Goal: Information Seeking & Learning: Find specific page/section

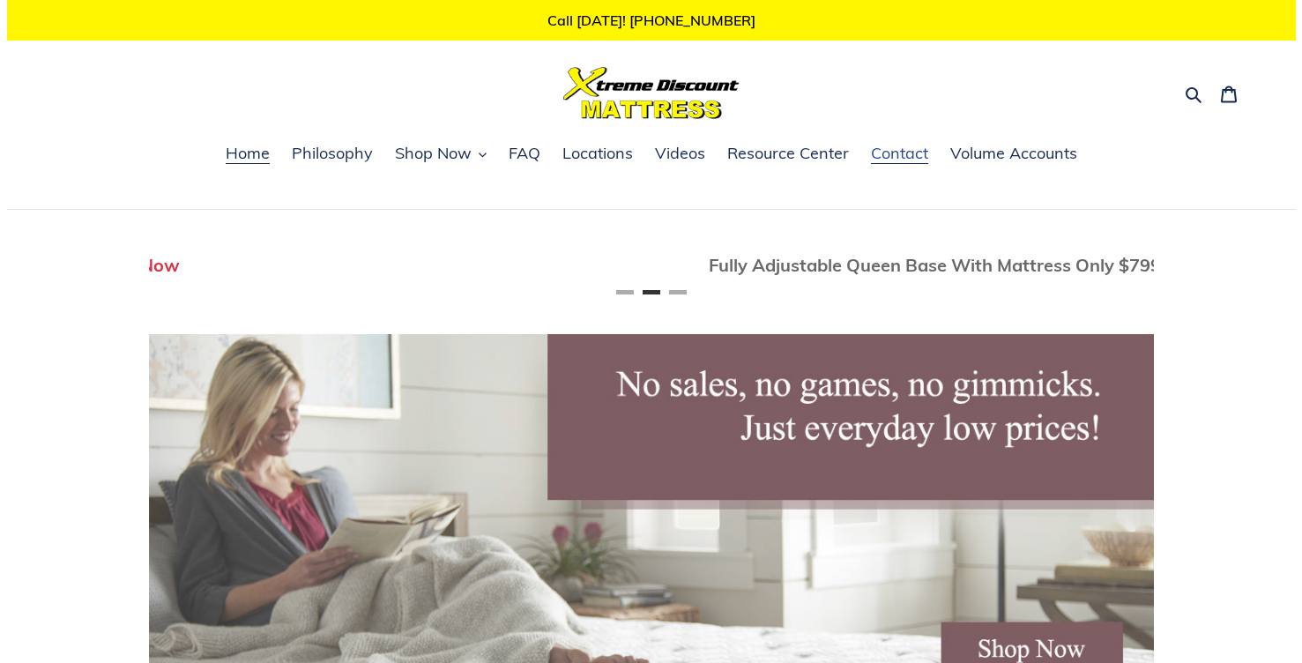
scroll to position [0, 1005]
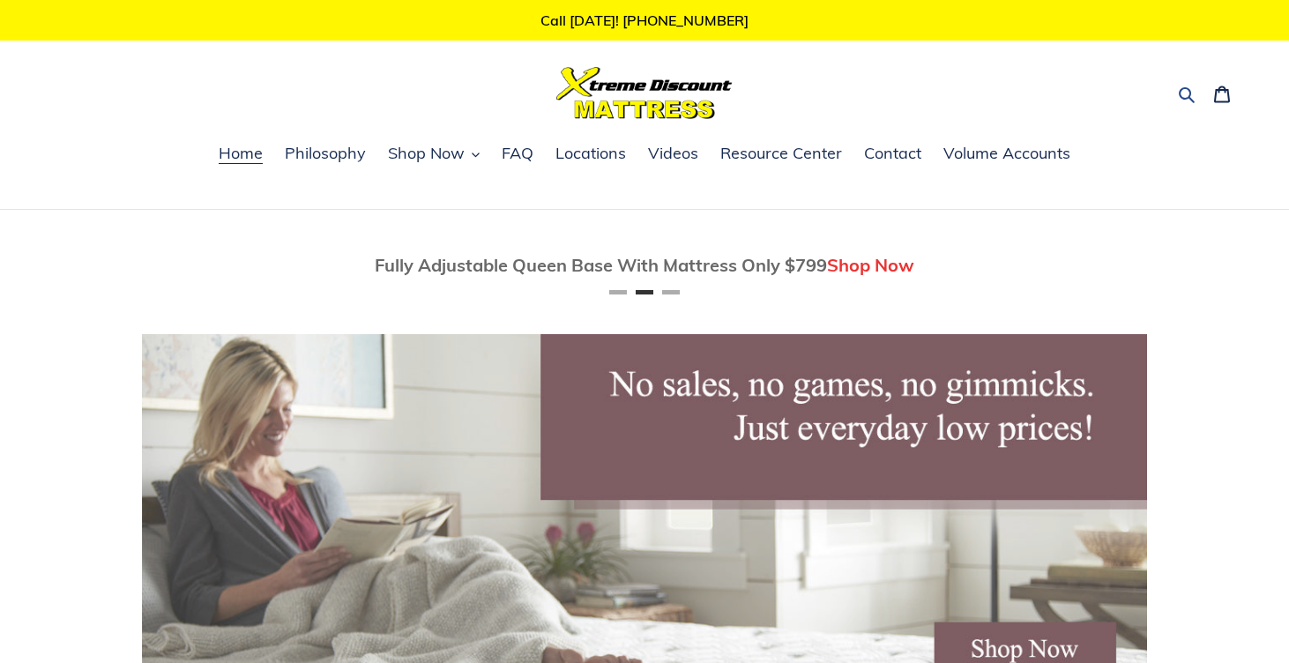
click at [1182, 98] on icon "button" at bounding box center [1187, 95] width 16 height 16
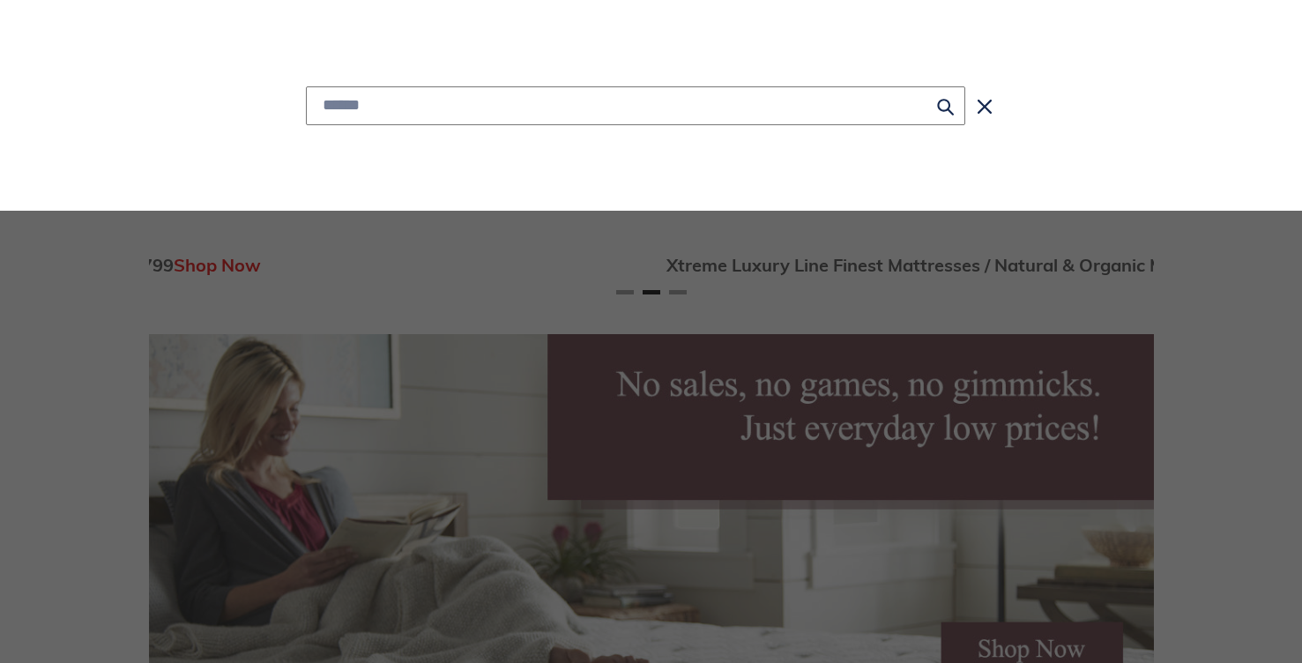
click at [875, 114] on input "Search" at bounding box center [635, 105] width 659 height 39
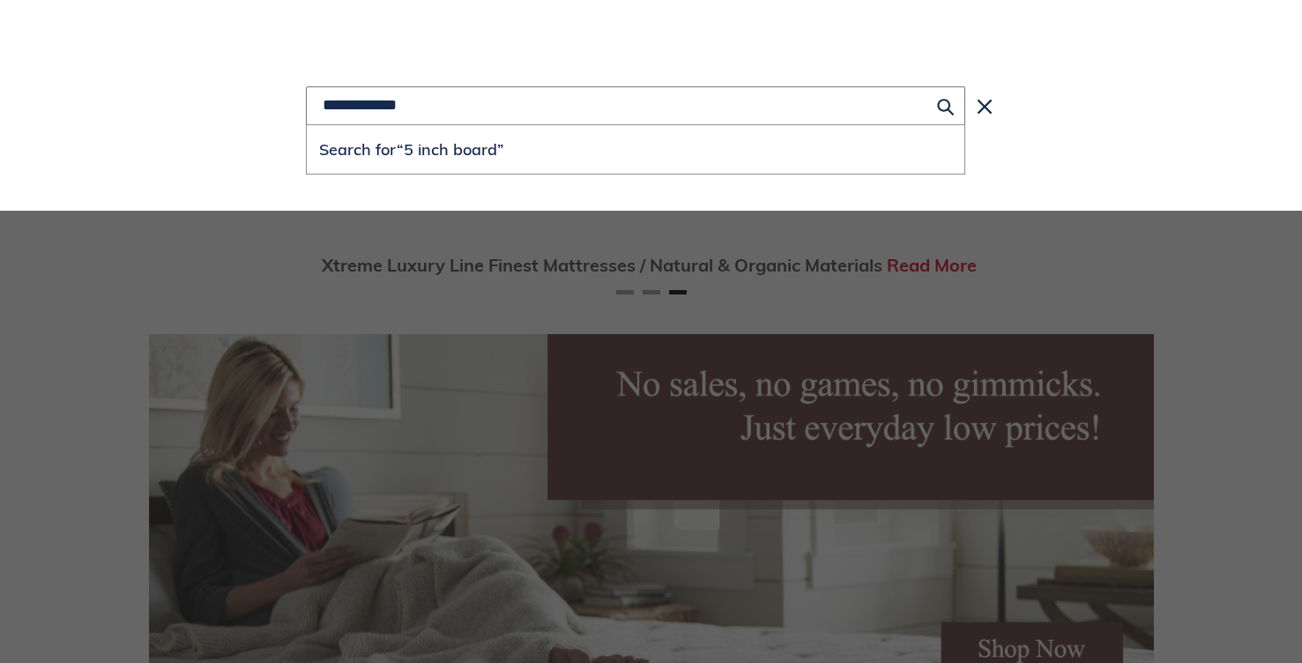
click at [307, 125] on button "Search for “5 inch board”" at bounding box center [636, 149] width 658 height 48
click at [989, 107] on icon "Search" at bounding box center [985, 107] width 14 height 14
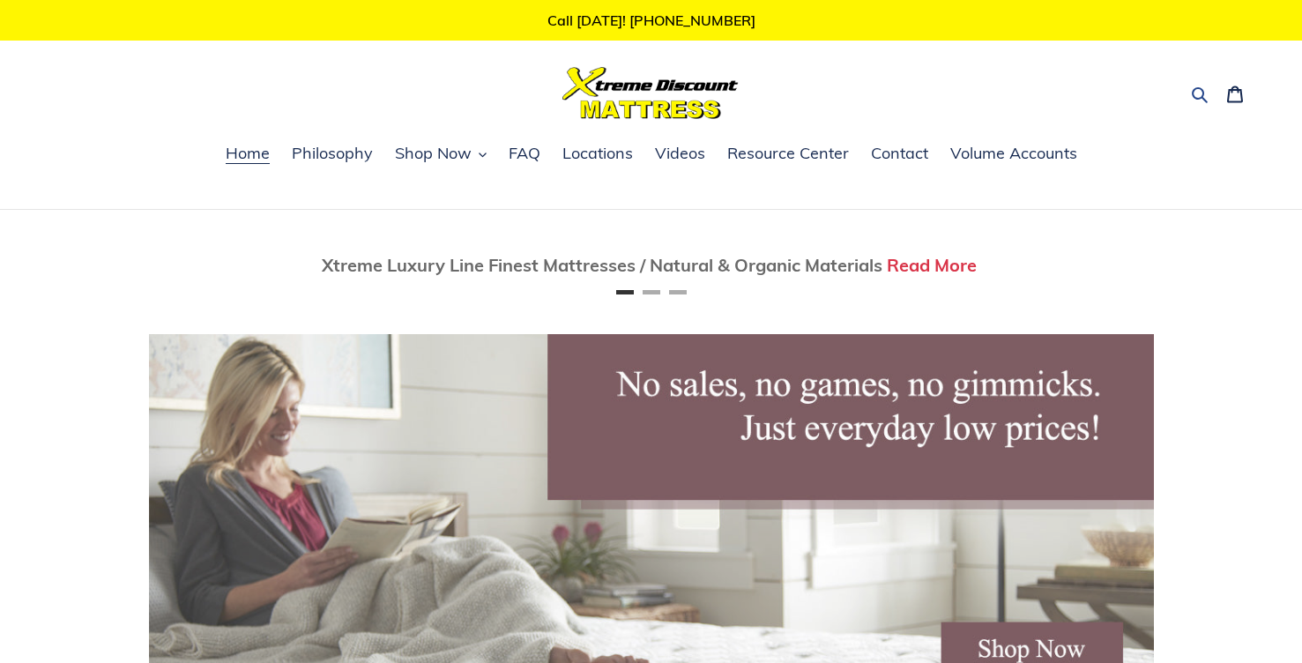
click at [1191, 98] on icon "button" at bounding box center [1200, 95] width 18 height 18
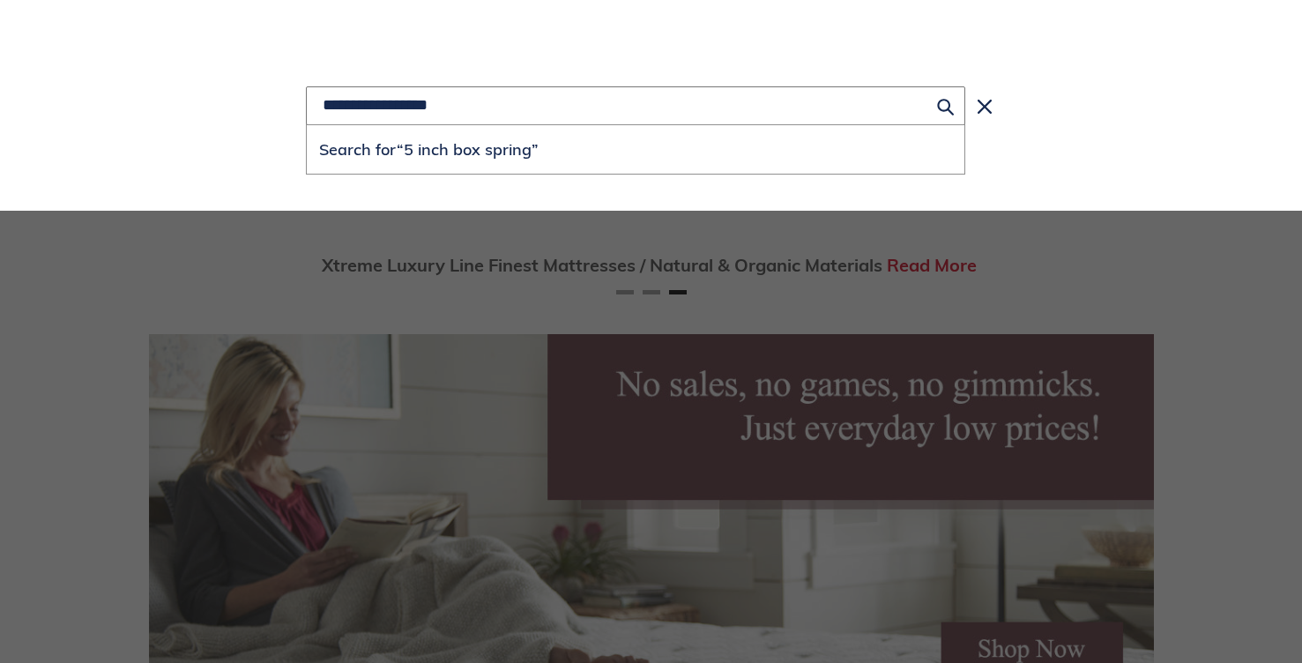
type input "**********"
click at [307, 125] on button "Search for “5 inch box spring”" at bounding box center [636, 149] width 658 height 48
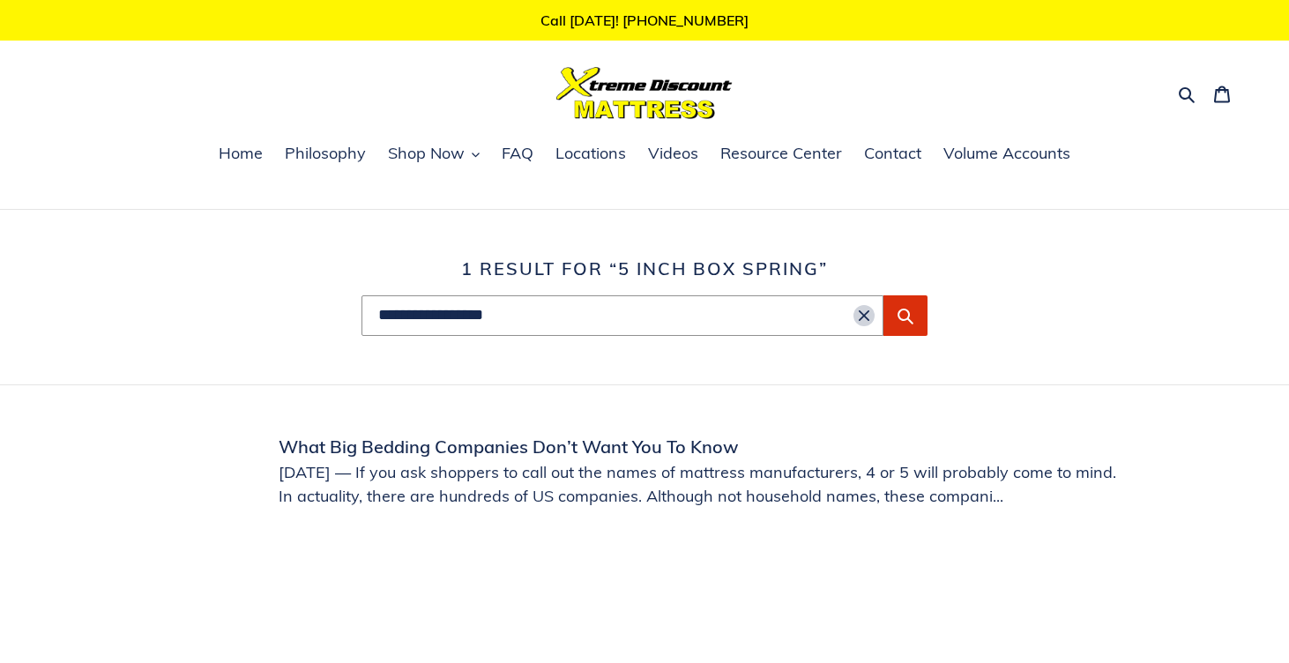
click at [862, 322] on button "Clear search term" at bounding box center [863, 315] width 21 height 21
click at [1181, 99] on icon "button" at bounding box center [1187, 95] width 16 height 16
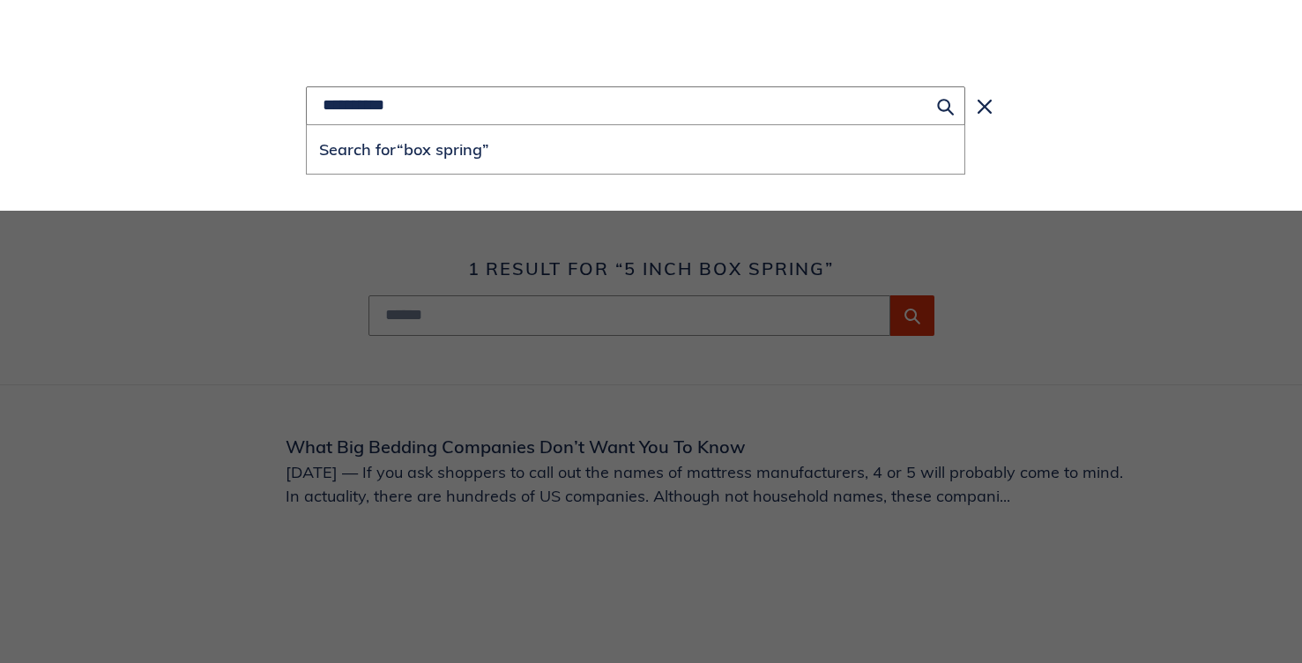
type input "**********"
click at [307, 125] on button "Search for “box spring”" at bounding box center [636, 149] width 658 height 48
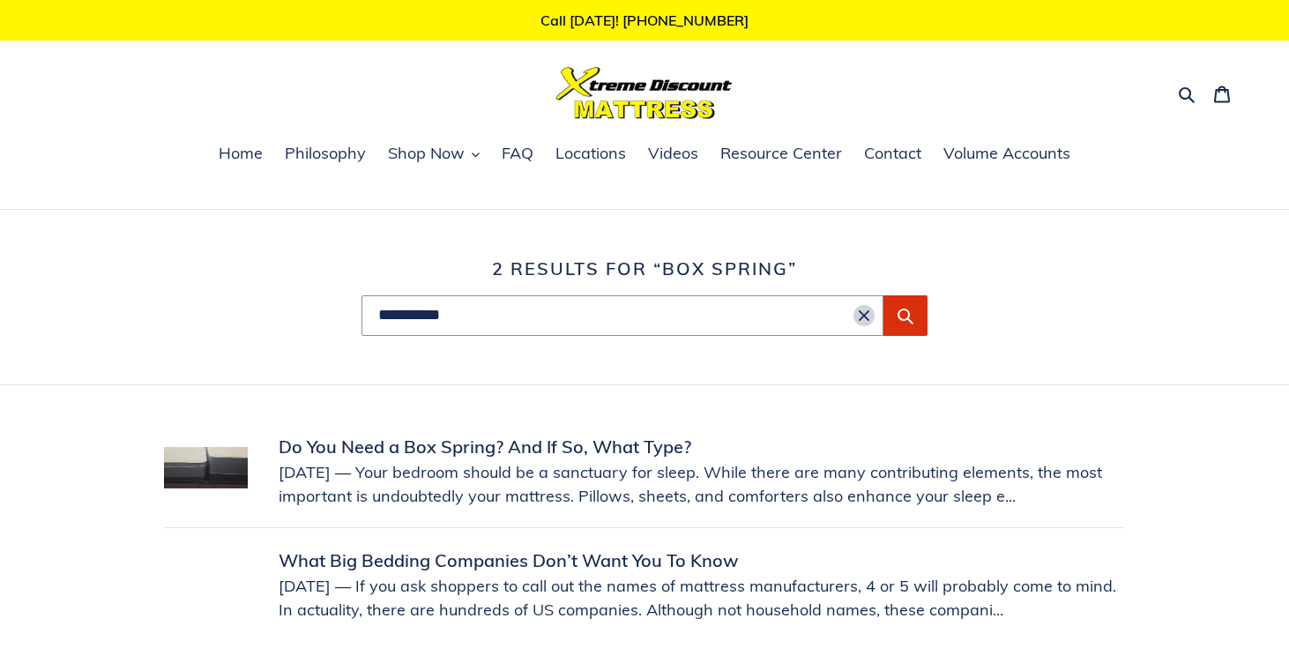
click at [868, 319] on icon "Clear search term" at bounding box center [864, 315] width 11 height 11
click at [425, 156] on span "Shop Now" at bounding box center [426, 153] width 77 height 21
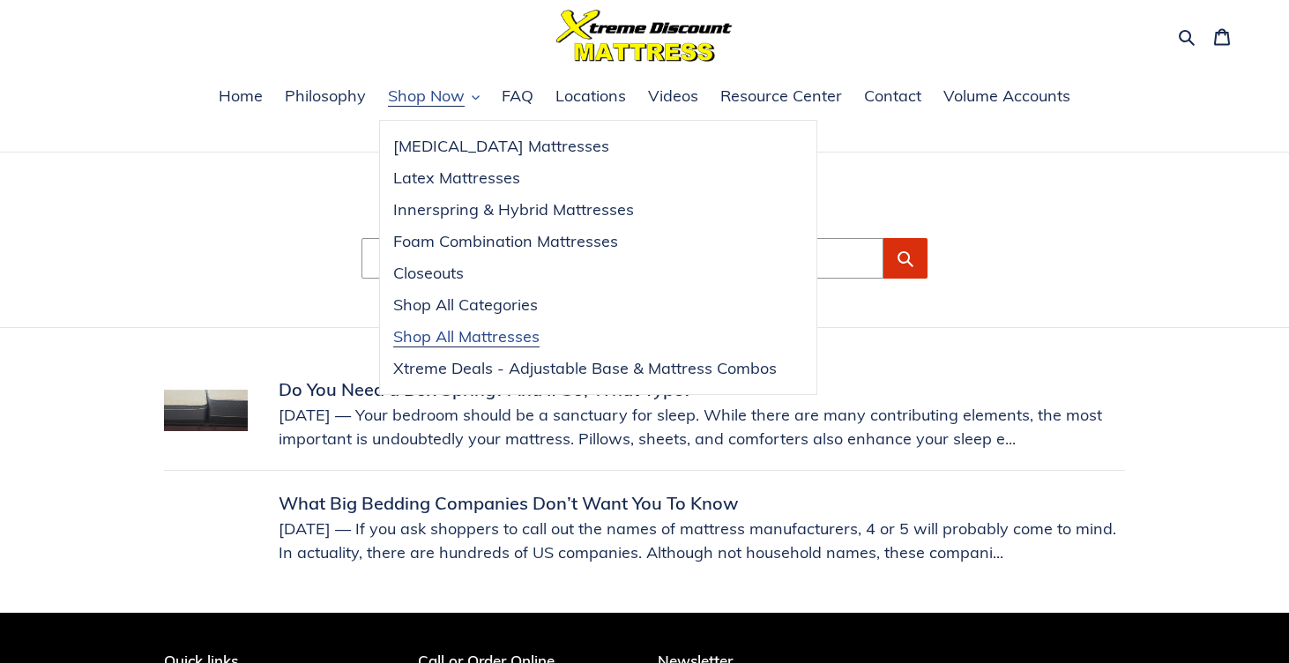
scroll to position [88, 0]
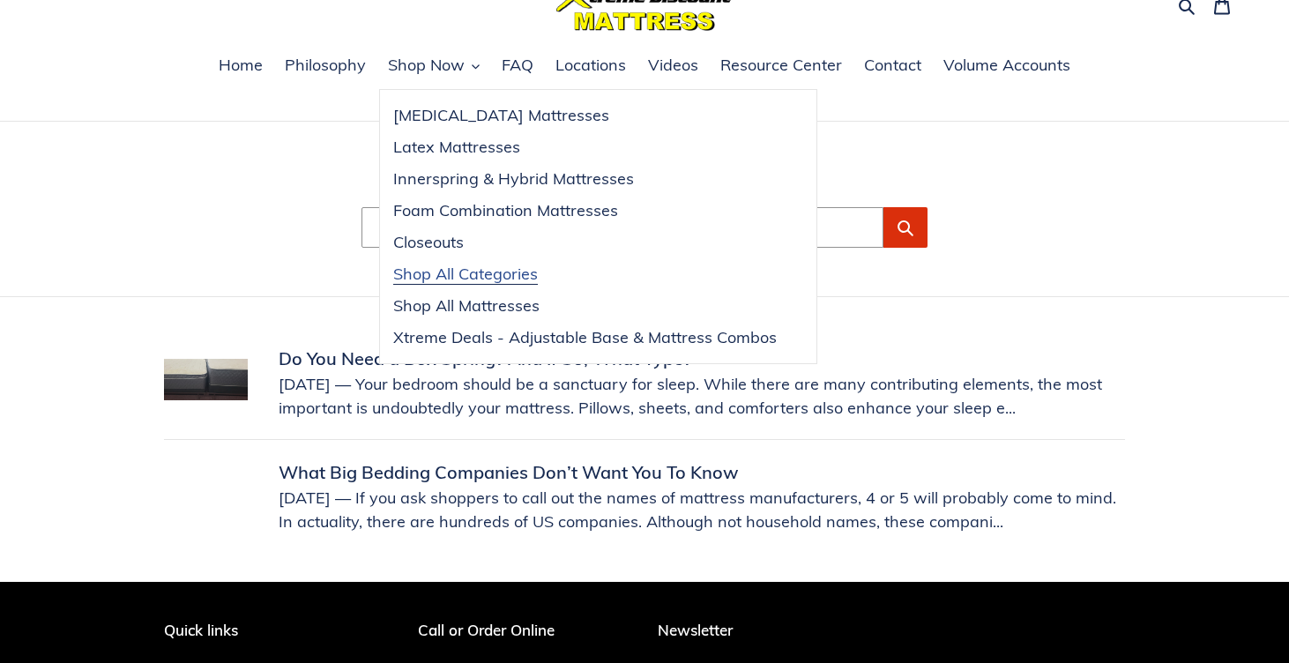
click at [448, 276] on span "Shop All Categories" at bounding box center [465, 274] width 145 height 21
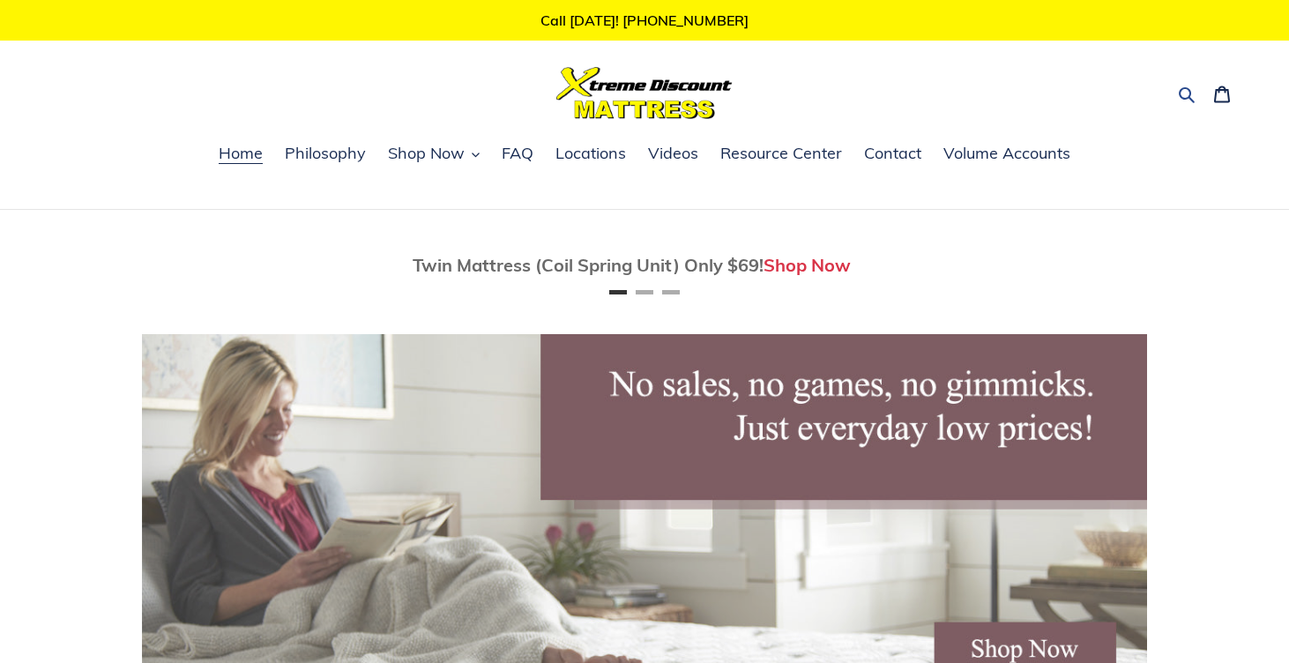
click at [1189, 93] on icon "button" at bounding box center [1187, 95] width 16 height 16
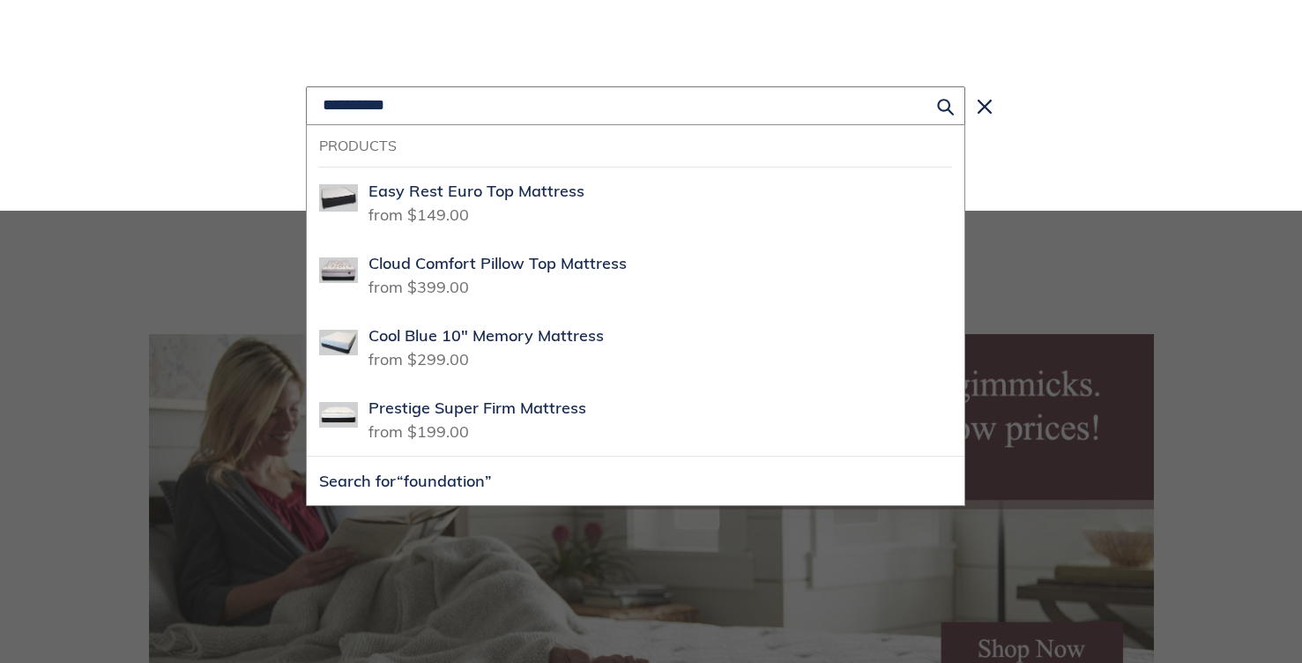
type input "**********"
click at [307, 457] on button "Search for “foundation”" at bounding box center [636, 481] width 658 height 48
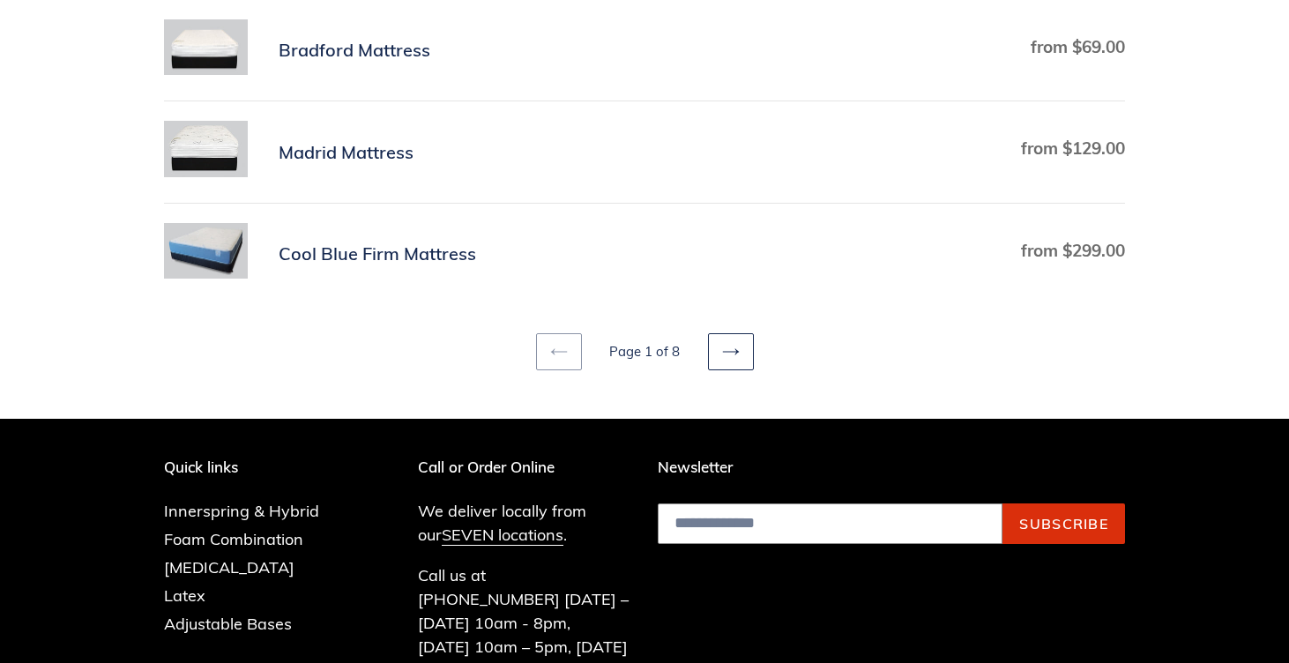
scroll to position [1146, 0]
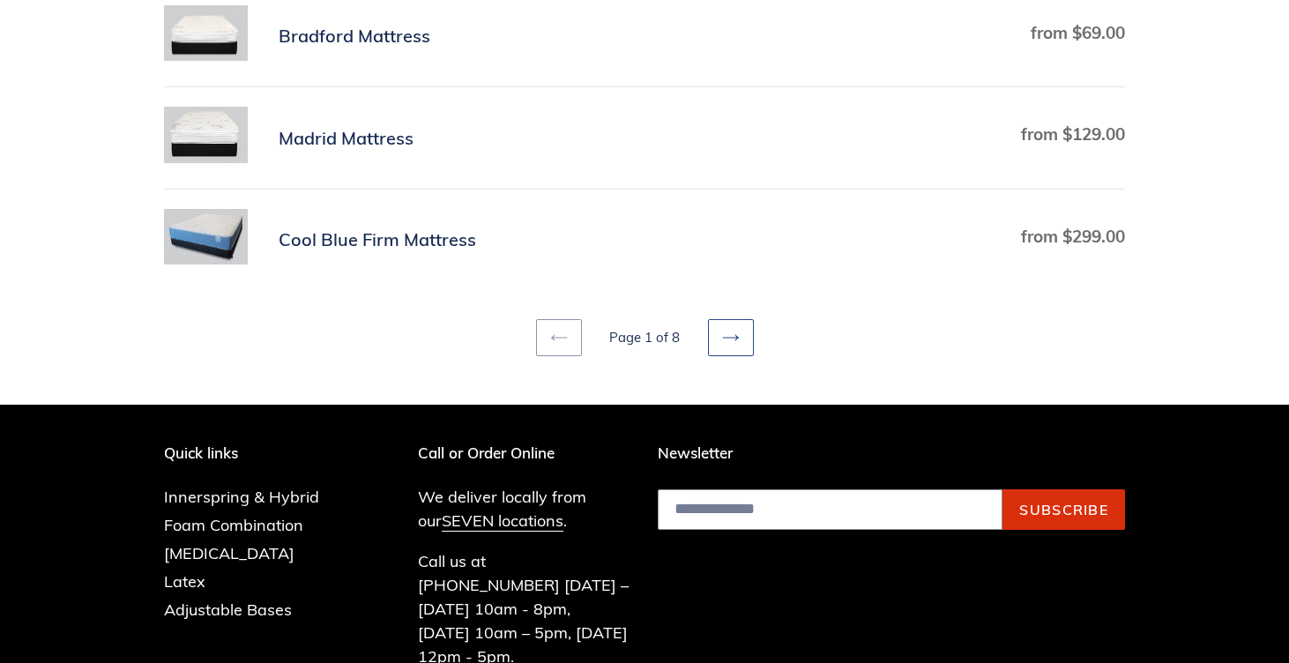
click at [733, 350] on link "Next page" at bounding box center [731, 337] width 46 height 37
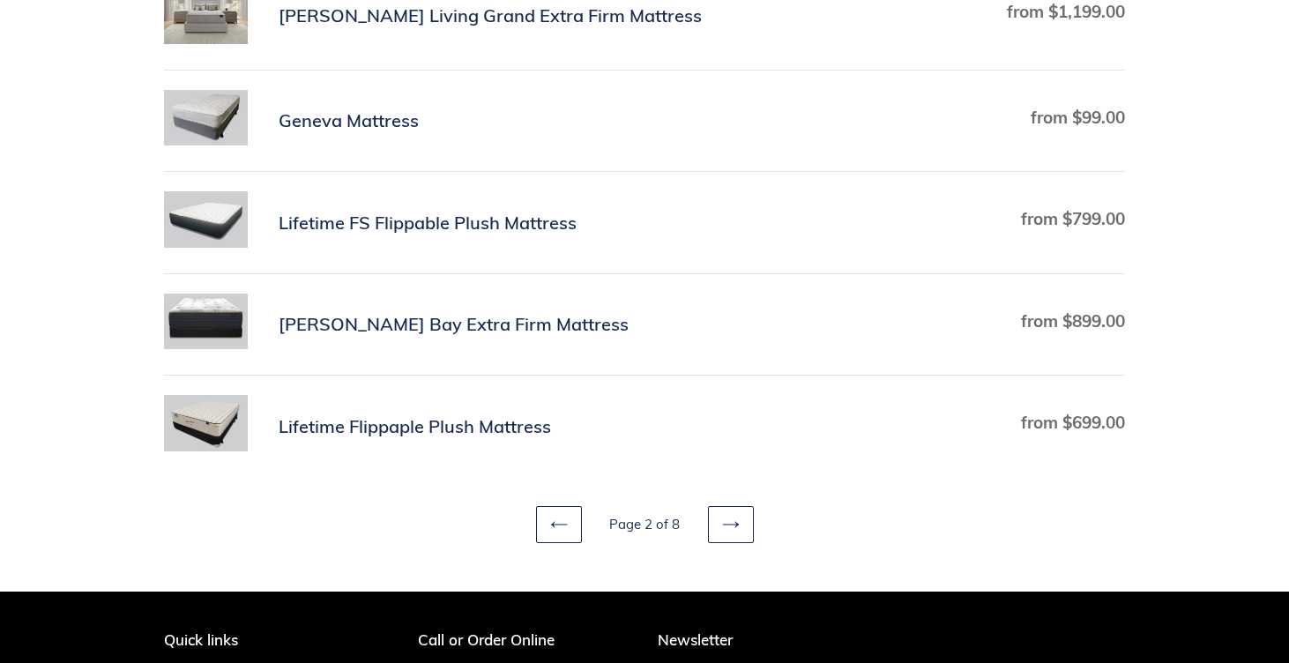
scroll to position [970, 0]
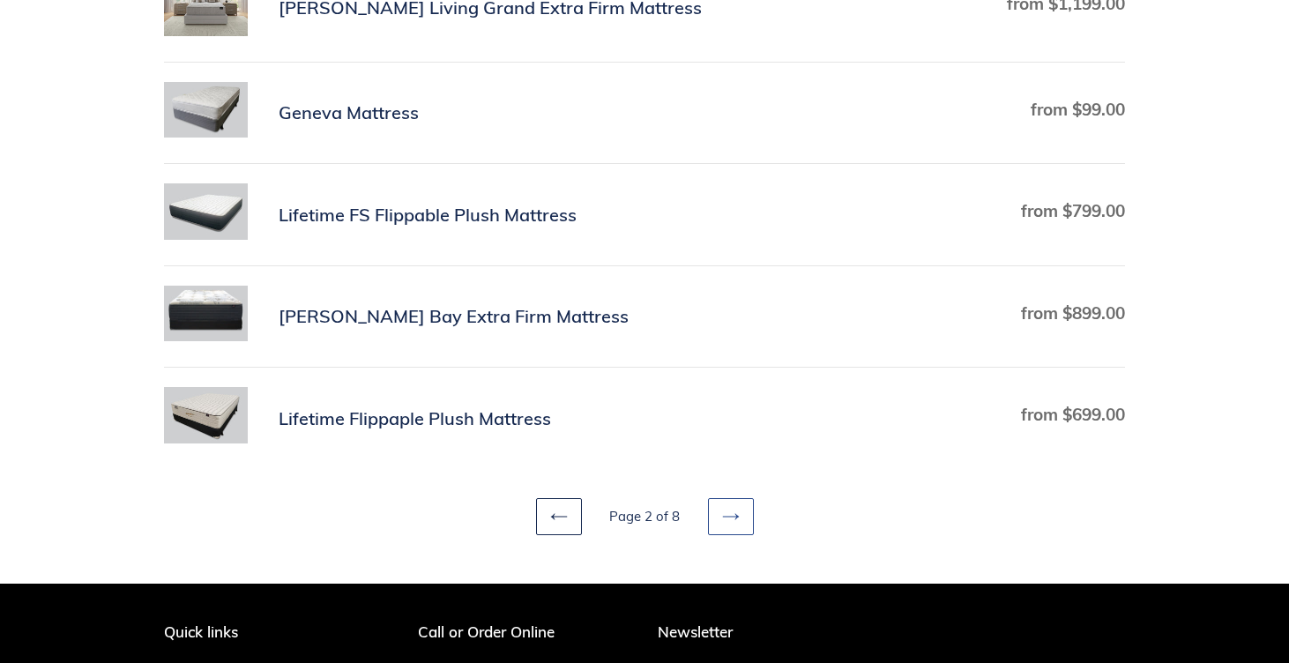
click at [731, 518] on icon at bounding box center [731, 517] width 18 height 18
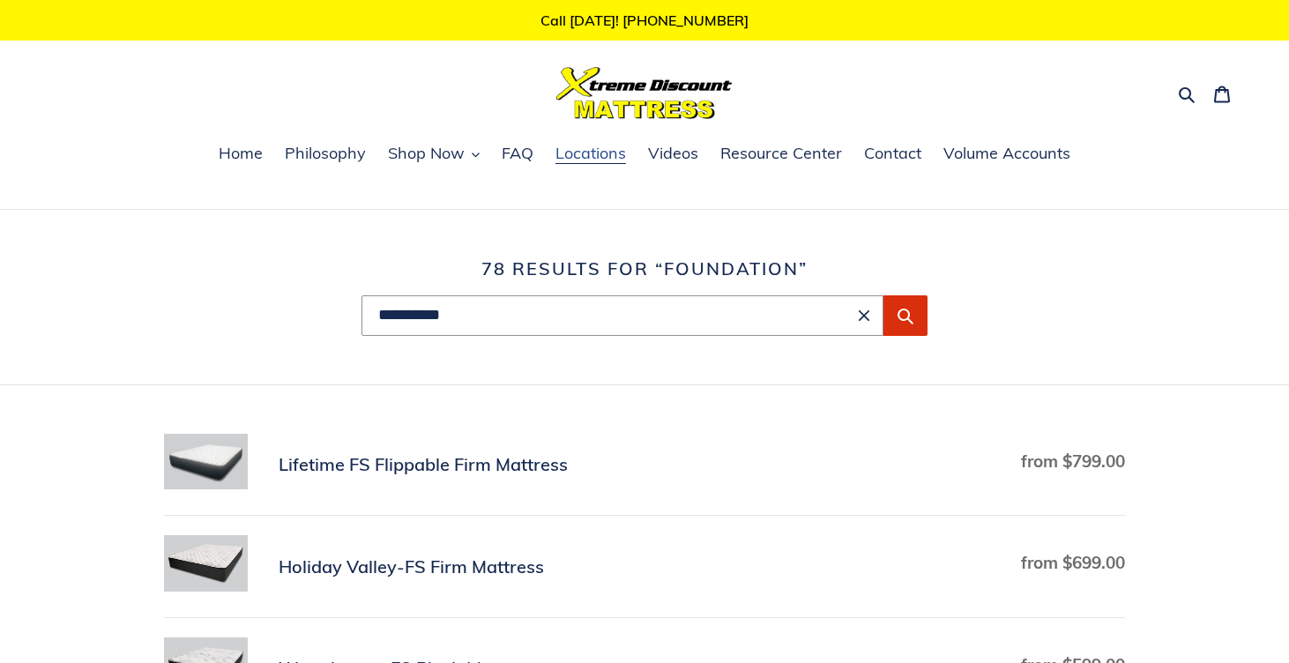
click at [569, 152] on span "Locations" at bounding box center [590, 153] width 71 height 21
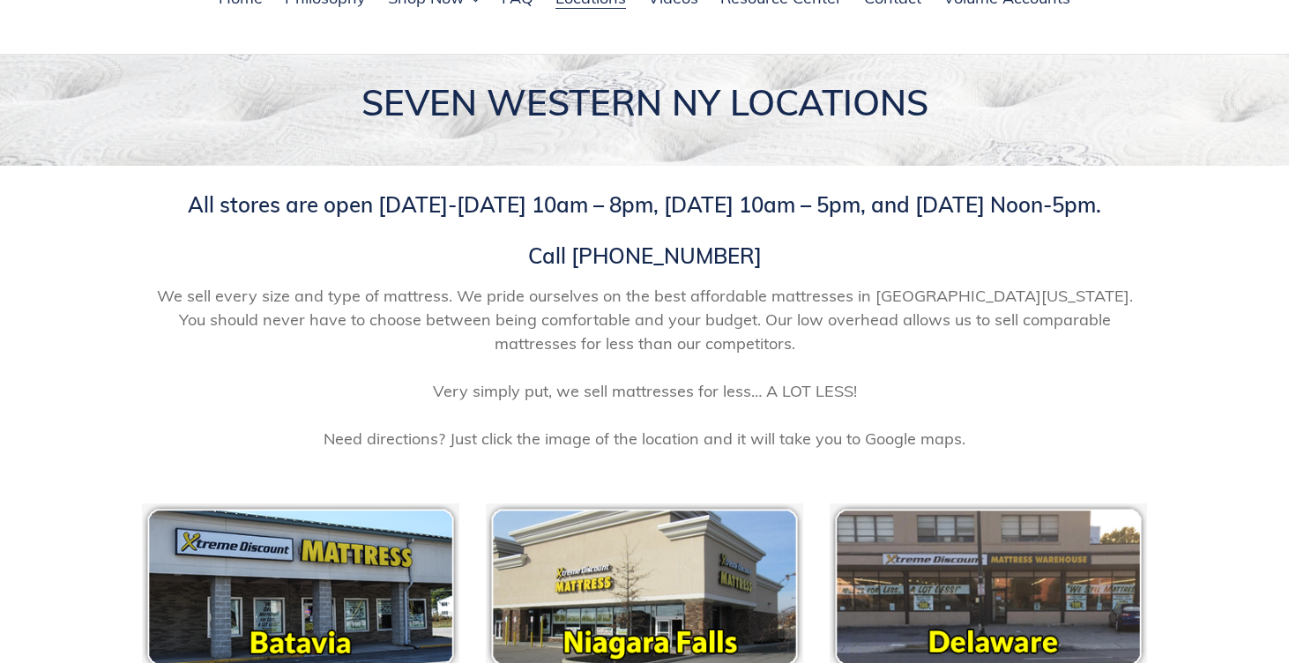
scroll to position [176, 0]
